Goal: Find specific page/section: Find specific page/section

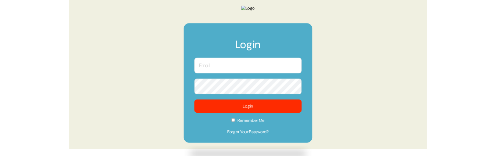
scroll to position [54, 0]
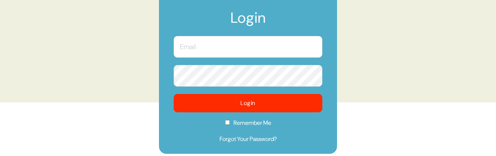
drag, startPoint x: 216, startPoint y: 71, endPoint x: 163, endPoint y: 113, distance: 68.3
click at [216, 58] on input "text" at bounding box center [248, 47] width 149 height 22
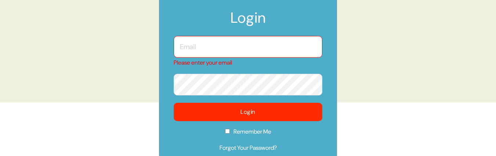
click at [301, 58] on input "text" at bounding box center [248, 47] width 149 height 22
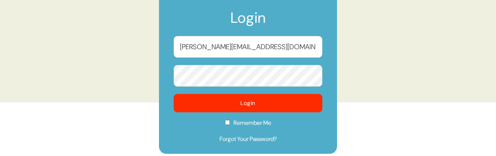
type input "kevin@morphdev.co"
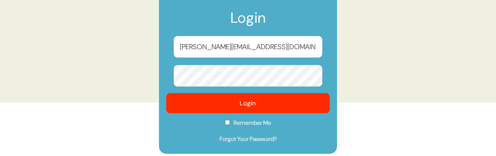
click at [246, 113] on button "Login" at bounding box center [248, 103] width 164 height 20
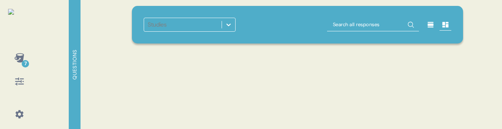
click at [230, 26] on icon at bounding box center [228, 24] width 7 height 7
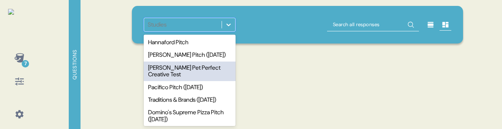
click at [201, 76] on div "[PERSON_NAME] Pet Perfect Creative Test" at bounding box center [190, 70] width 92 height 19
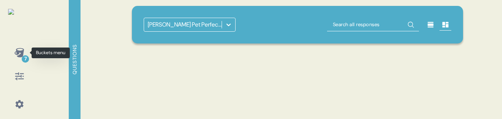
click at [17, 53] on icon at bounding box center [19, 52] width 10 height 9
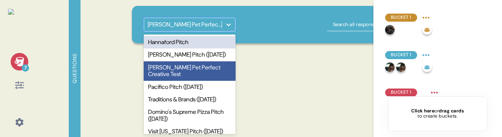
click at [229, 23] on icon at bounding box center [228, 24] width 7 height 7
click at [202, 43] on div "Hannaford Pitch" at bounding box center [190, 42] width 92 height 12
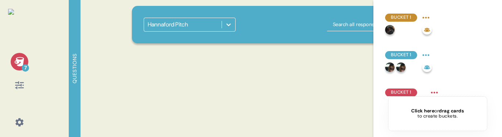
click at [233, 29] on div at bounding box center [228, 24] width 13 height 13
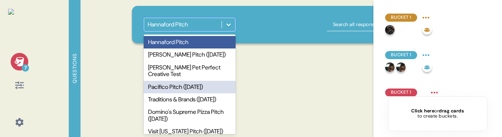
click at [191, 93] on div "Pacifico Pitch ([DATE])" at bounding box center [190, 87] width 92 height 12
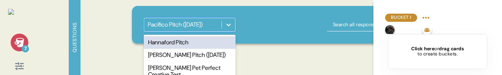
click at [201, 28] on div "Pacifico Pitch ([DATE])" at bounding box center [175, 24] width 55 height 7
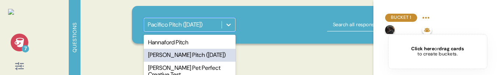
click at [192, 53] on div "[PERSON_NAME] Pitch ([DATE])" at bounding box center [190, 54] width 92 height 12
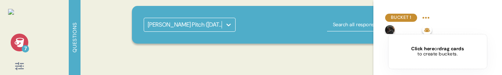
click at [221, 23] on div "[PERSON_NAME] Pitch ([DATE])" at bounding box center [182, 24] width 77 height 11
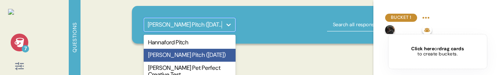
scroll to position [10, 0]
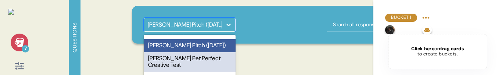
click at [208, 64] on div "[PERSON_NAME] Pet Perfect Creative Test" at bounding box center [190, 61] width 92 height 19
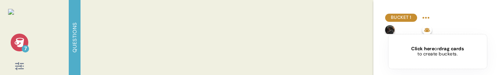
scroll to position [0, 0]
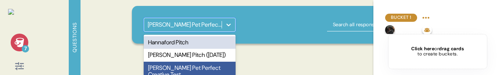
click at [234, 21] on div at bounding box center [228, 24] width 13 height 13
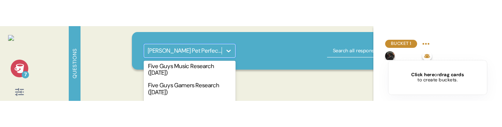
scroll to position [492, 0]
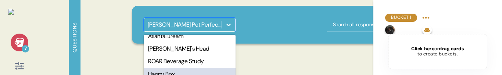
click at [194, 68] on div "Happy Box" at bounding box center [190, 74] width 92 height 12
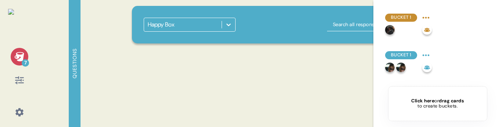
click at [229, 21] on icon at bounding box center [228, 24] width 7 height 7
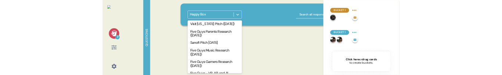
scroll to position [96, 0]
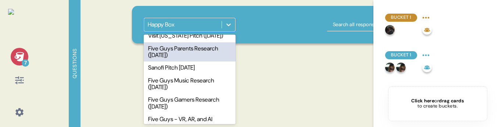
click at [192, 62] on div "Five Guys Parents Research ([DATE])" at bounding box center [190, 51] width 92 height 19
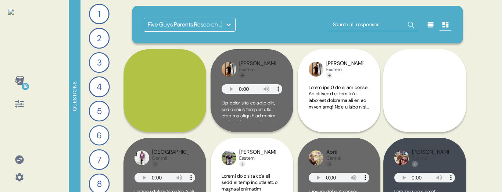
click at [231, 25] on icon at bounding box center [228, 24] width 7 height 7
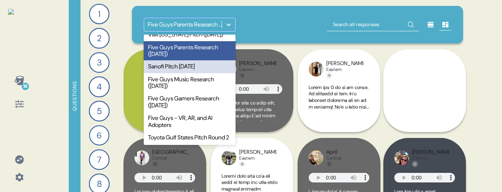
scroll to position [172, 0]
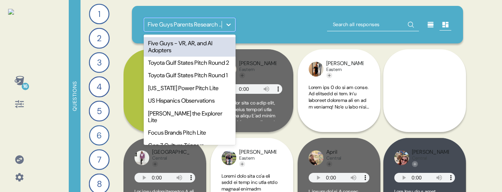
click at [183, 57] on div "Five Guys - VR, AR, and AI Adopters" at bounding box center [190, 46] width 92 height 19
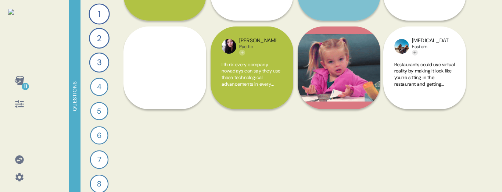
scroll to position [0, 0]
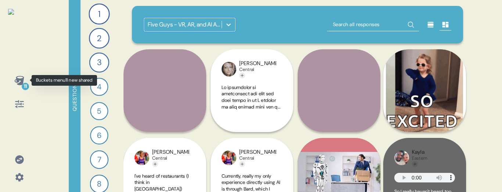
click at [24, 77] on icon at bounding box center [19, 80] width 10 height 9
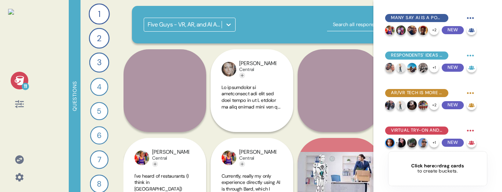
scroll to position [267, 0]
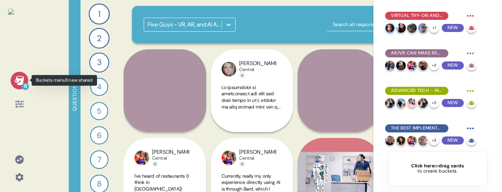
click at [9, 80] on div "11" at bounding box center [19, 92] width 27 height 41
click at [15, 80] on icon at bounding box center [19, 80] width 10 height 10
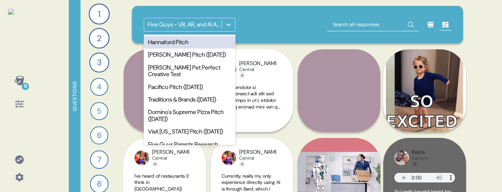
click at [231, 28] on icon at bounding box center [228, 24] width 7 height 7
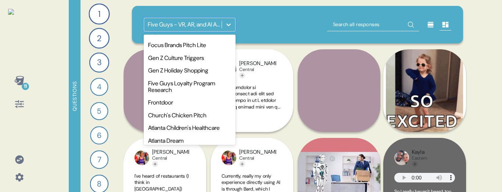
scroll to position [259, 0]
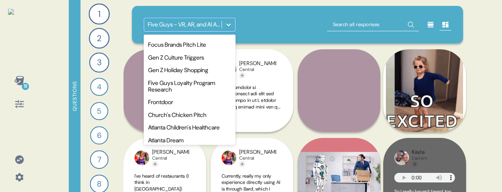
click at [188, 19] on div "US Hispanics Observations" at bounding box center [190, 13] width 92 height 12
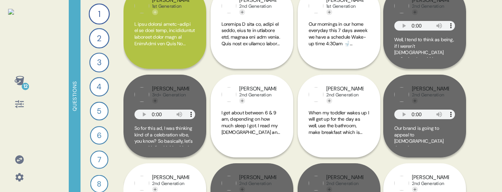
scroll to position [0, 0]
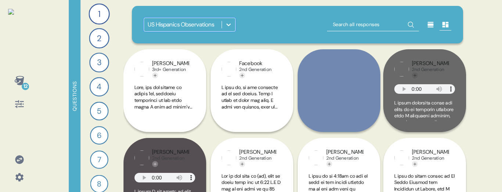
click at [232, 25] on icon at bounding box center [228, 24] width 7 height 7
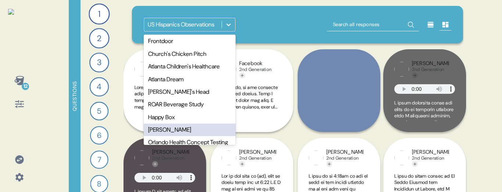
scroll to position [314, 0]
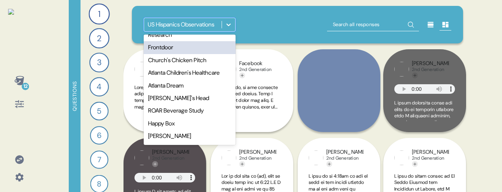
click at [185, 54] on div "Frontdoor" at bounding box center [190, 47] width 92 height 12
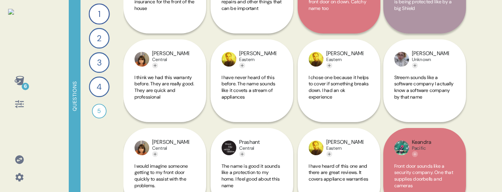
scroll to position [2312, 0]
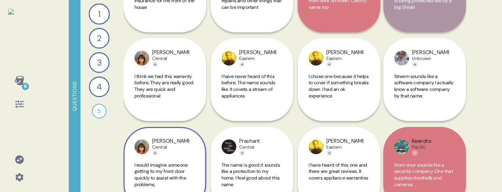
click at [187, 127] on div "[PERSON_NAME] Central I would imagine someone getting to my front door quickly …" at bounding box center [164, 168] width 83 height 83
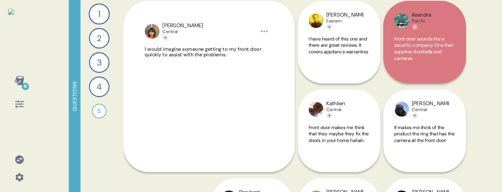
scroll to position [2438, 0]
click at [279, 139] on div "[PERSON_NAME] Central I would imagine someone getting to my front door quickly …" at bounding box center [208, 86] width 171 height 171
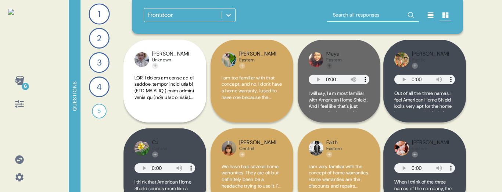
scroll to position [14, 0]
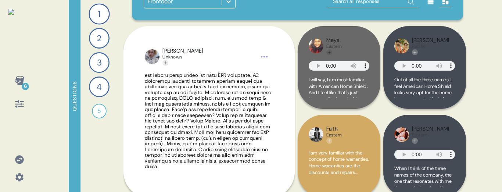
scroll to position [528, 0]
